Goal: Find specific page/section: Find specific page/section

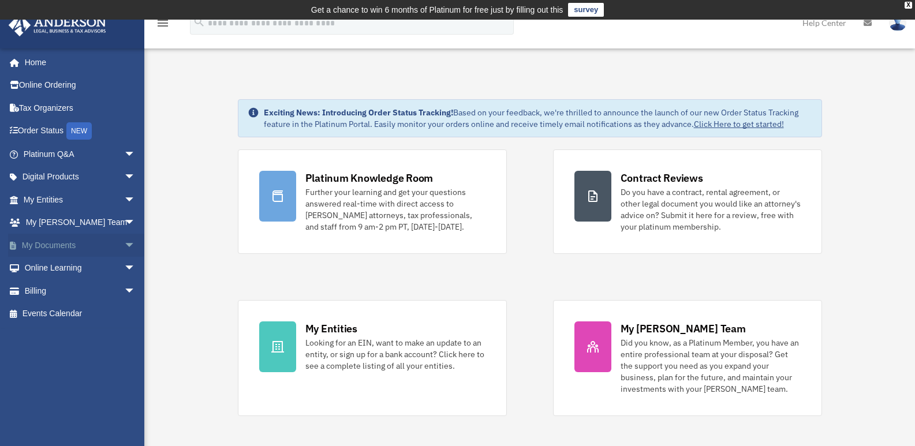
click at [124, 246] on span "arrow_drop_down" at bounding box center [135, 246] width 23 height 24
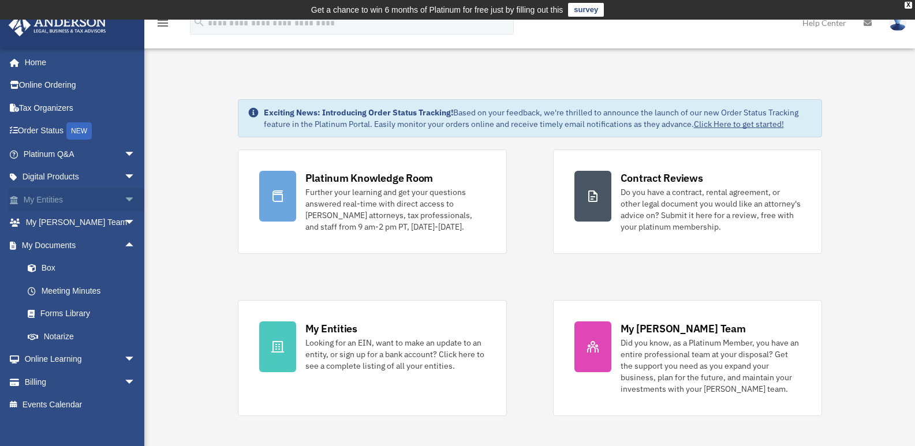
click at [124, 196] on span "arrow_drop_down" at bounding box center [135, 200] width 23 height 24
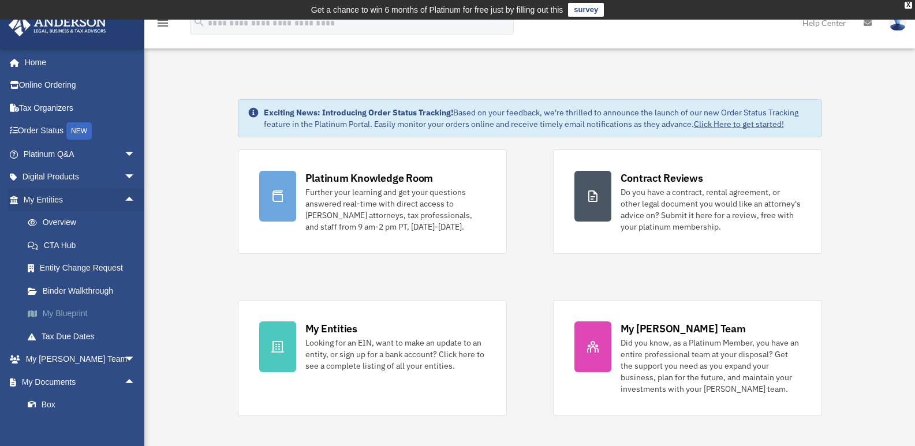
click at [73, 313] on link "My Blueprint" at bounding box center [84, 313] width 137 height 23
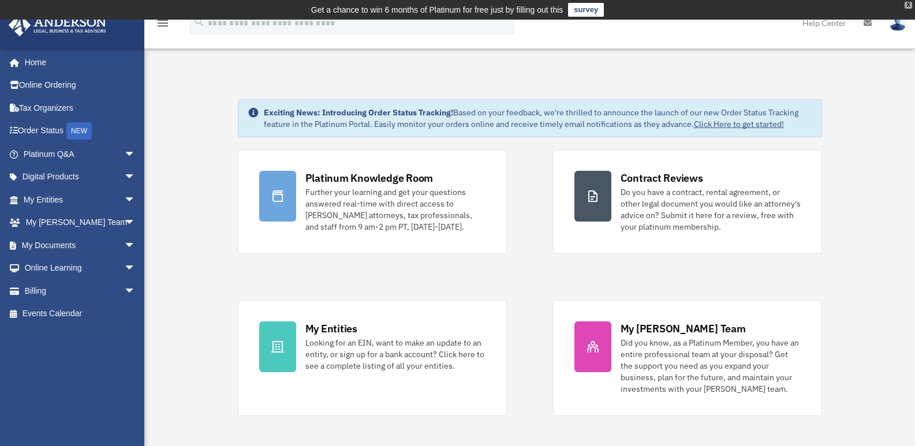
click at [908, 6] on div "X" at bounding box center [908, 5] width 8 height 7
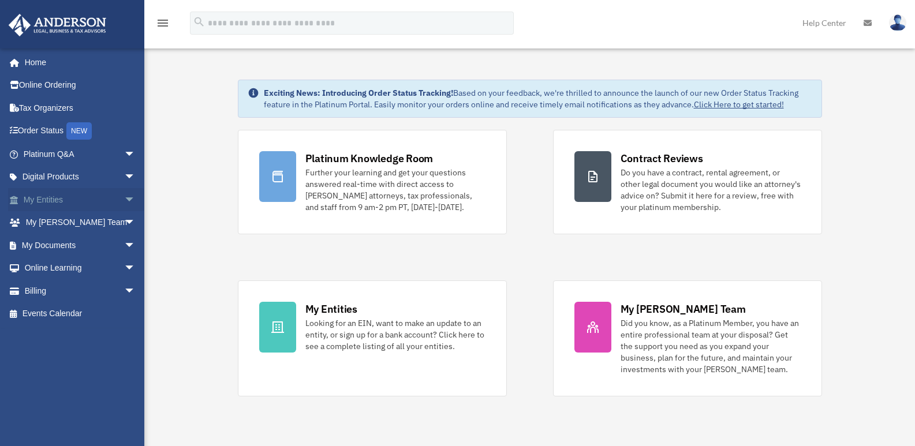
click at [124, 200] on span "arrow_drop_down" at bounding box center [135, 200] width 23 height 24
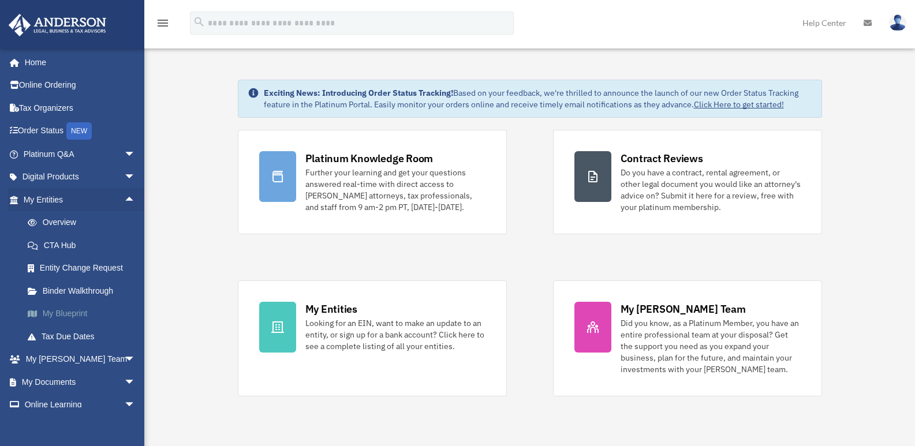
click at [63, 314] on link "My Blueprint" at bounding box center [84, 313] width 137 height 23
